Goal: Transaction & Acquisition: Purchase product/service

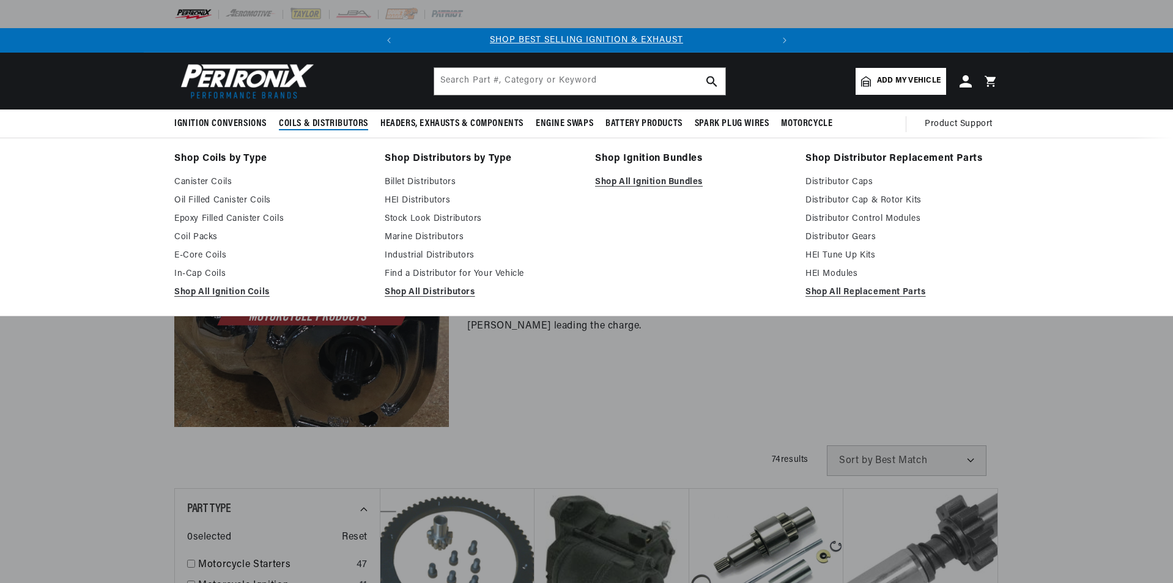
click at [744, 383] on div "Spyke "Unless You're the Lead Dog the View Never Changes". Spyke starters and c…" at bounding box center [724, 289] width 550 height 275
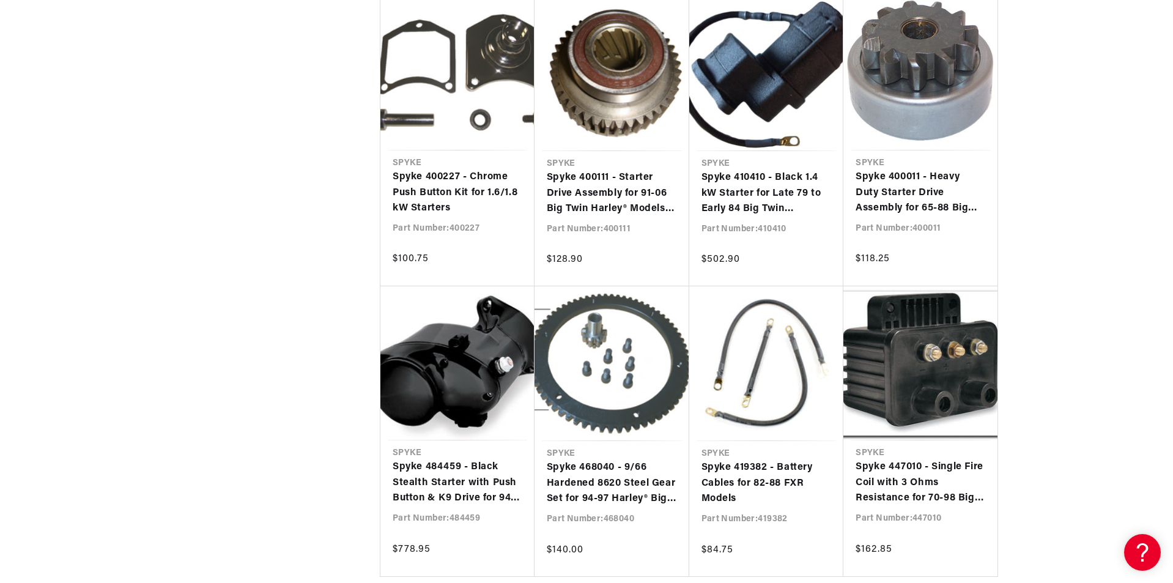
scroll to position [1896, 0]
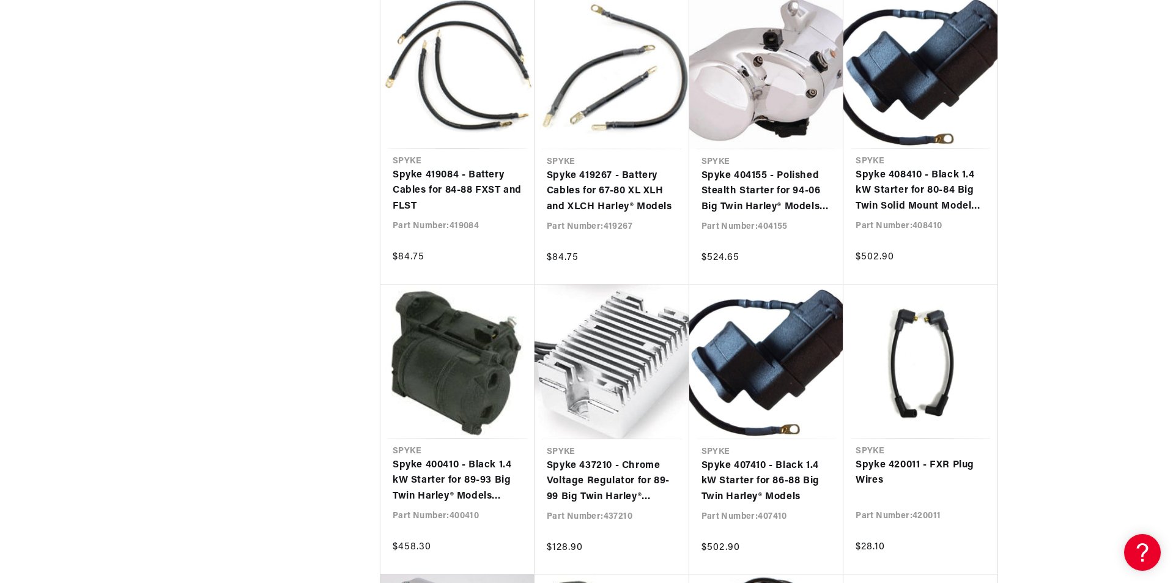
scroll to position [0, 371]
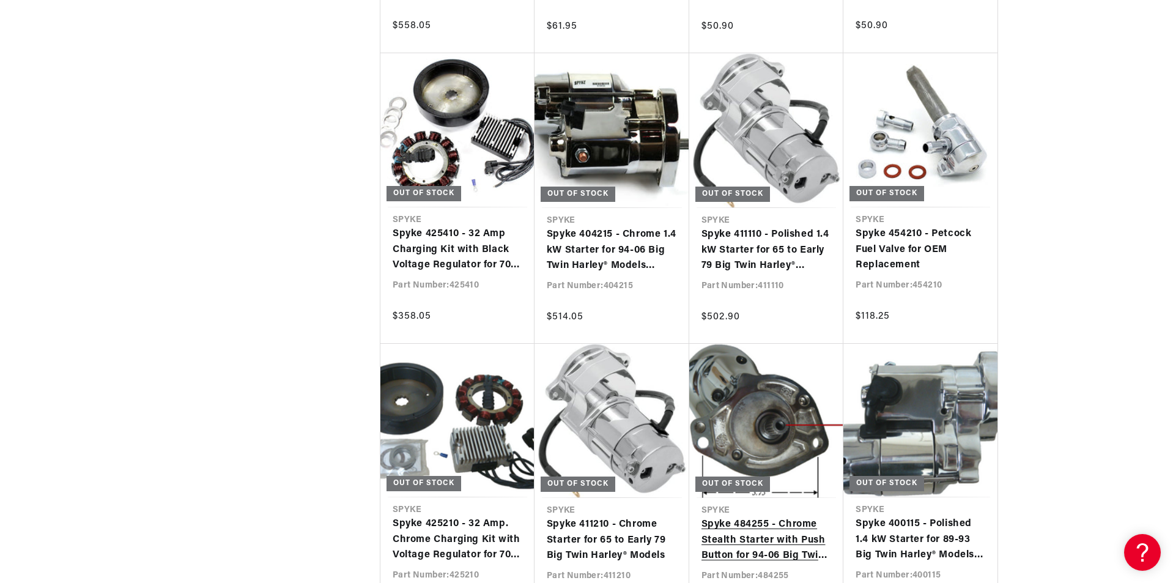
scroll to position [4098, 0]
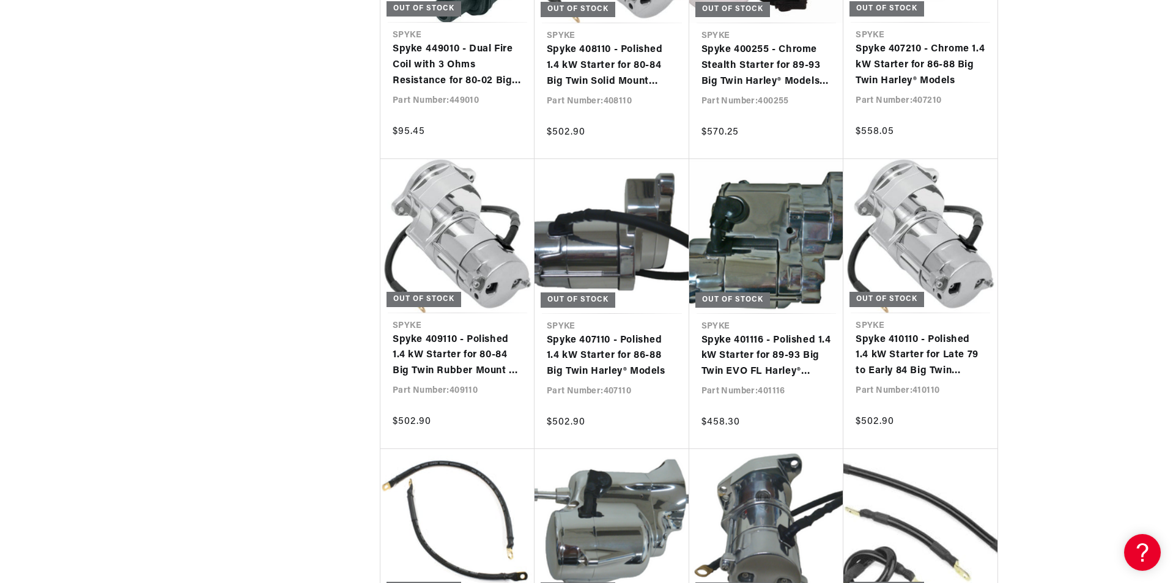
scroll to position [4955, 0]
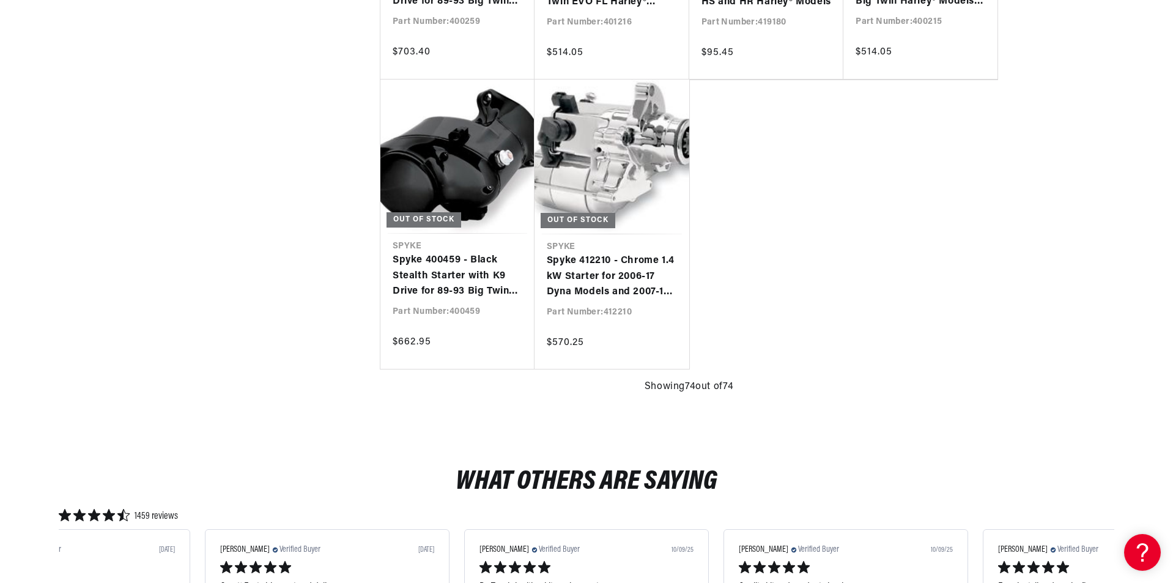
scroll to position [5872, 0]
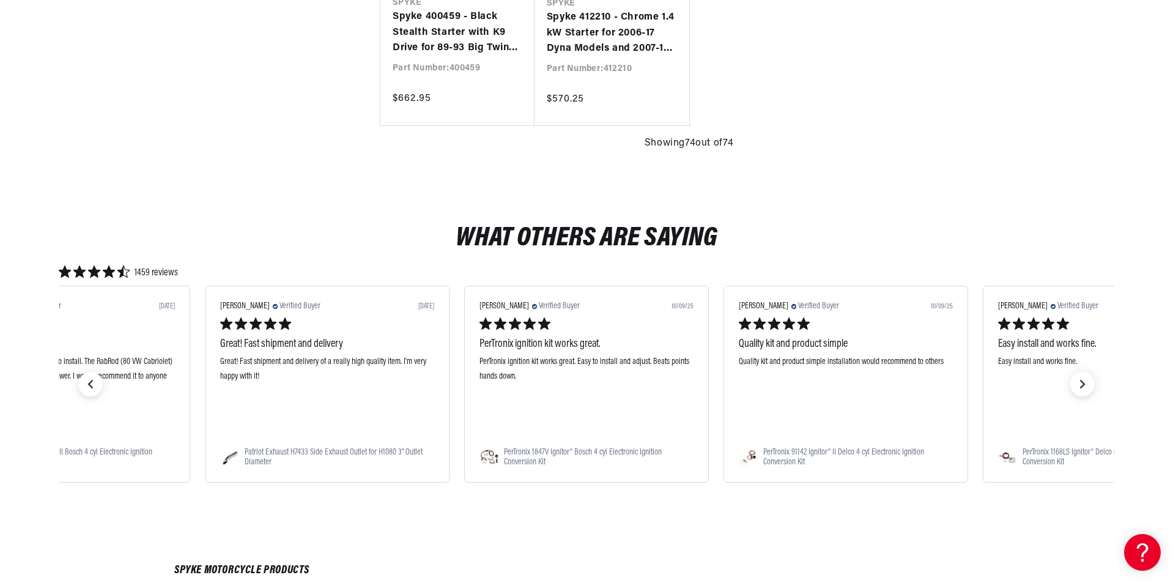
drag, startPoint x: 1156, startPoint y: 1, endPoint x: 866, endPoint y: 70, distance: 297.5
